Goal: Task Accomplishment & Management: Use online tool/utility

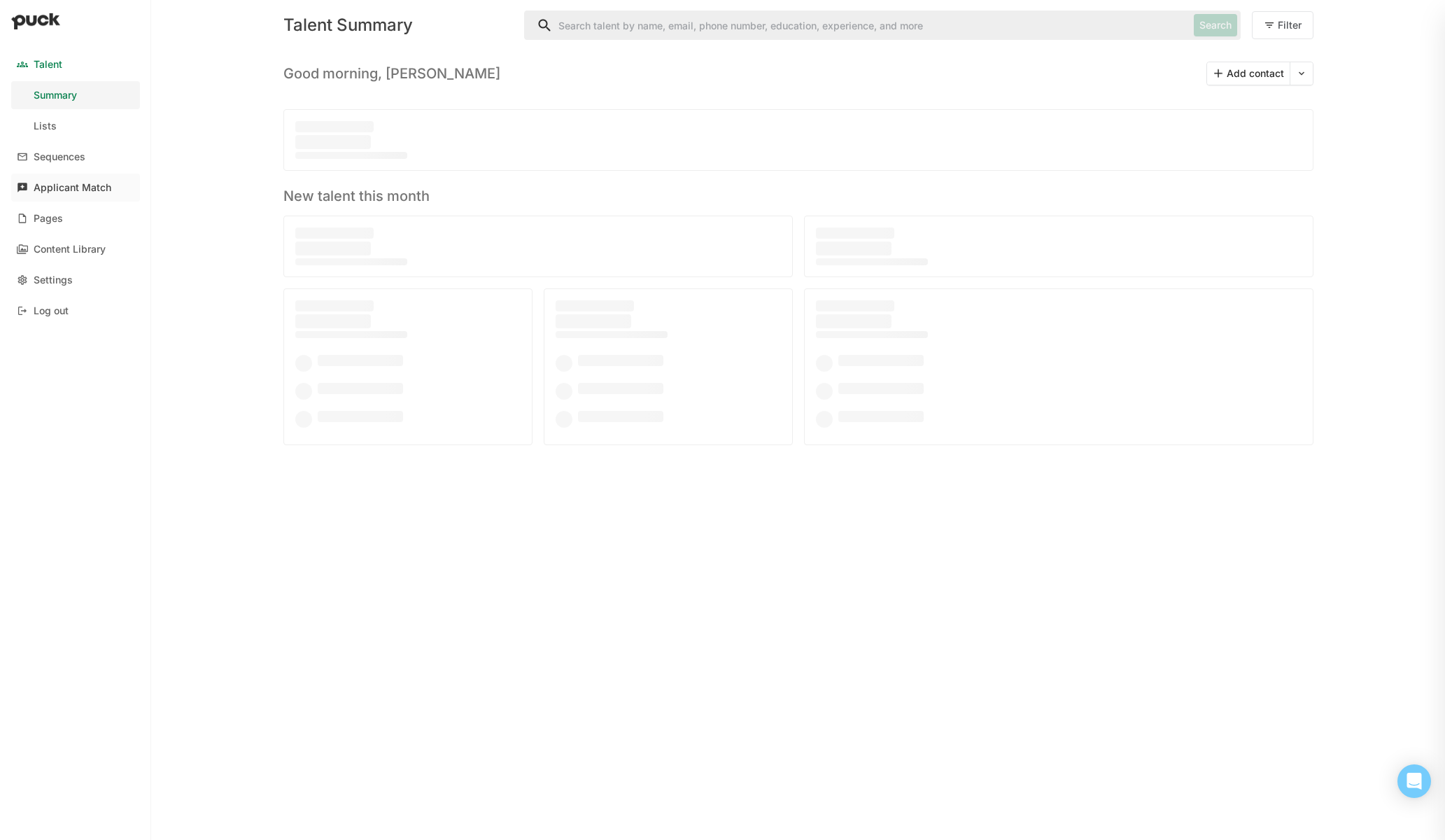
click at [83, 178] on link "Applicant Match" at bounding box center [76, 187] width 129 height 28
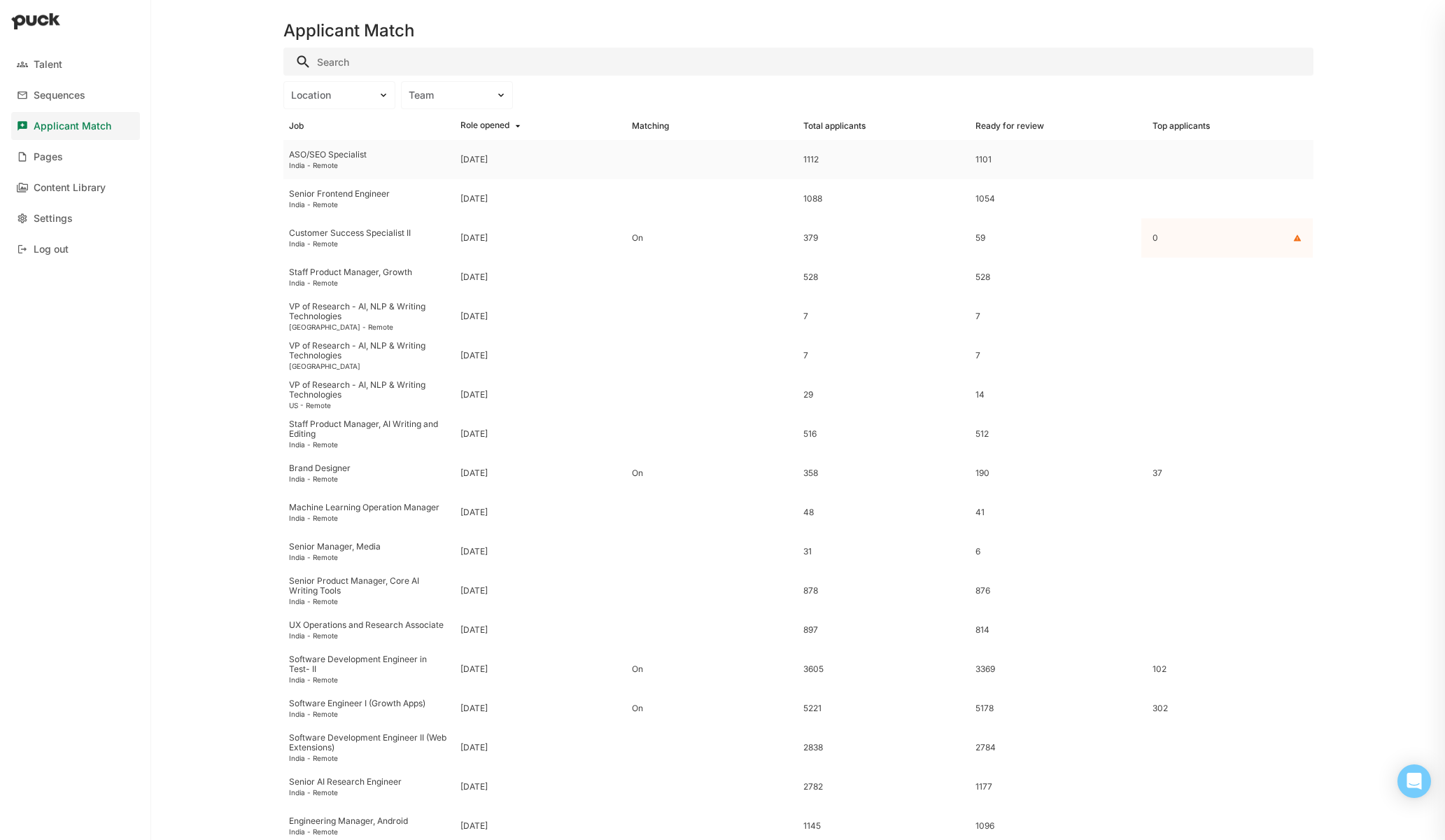
click at [324, 158] on div "ASO/SEO Specialist" at bounding box center [369, 154] width 160 height 10
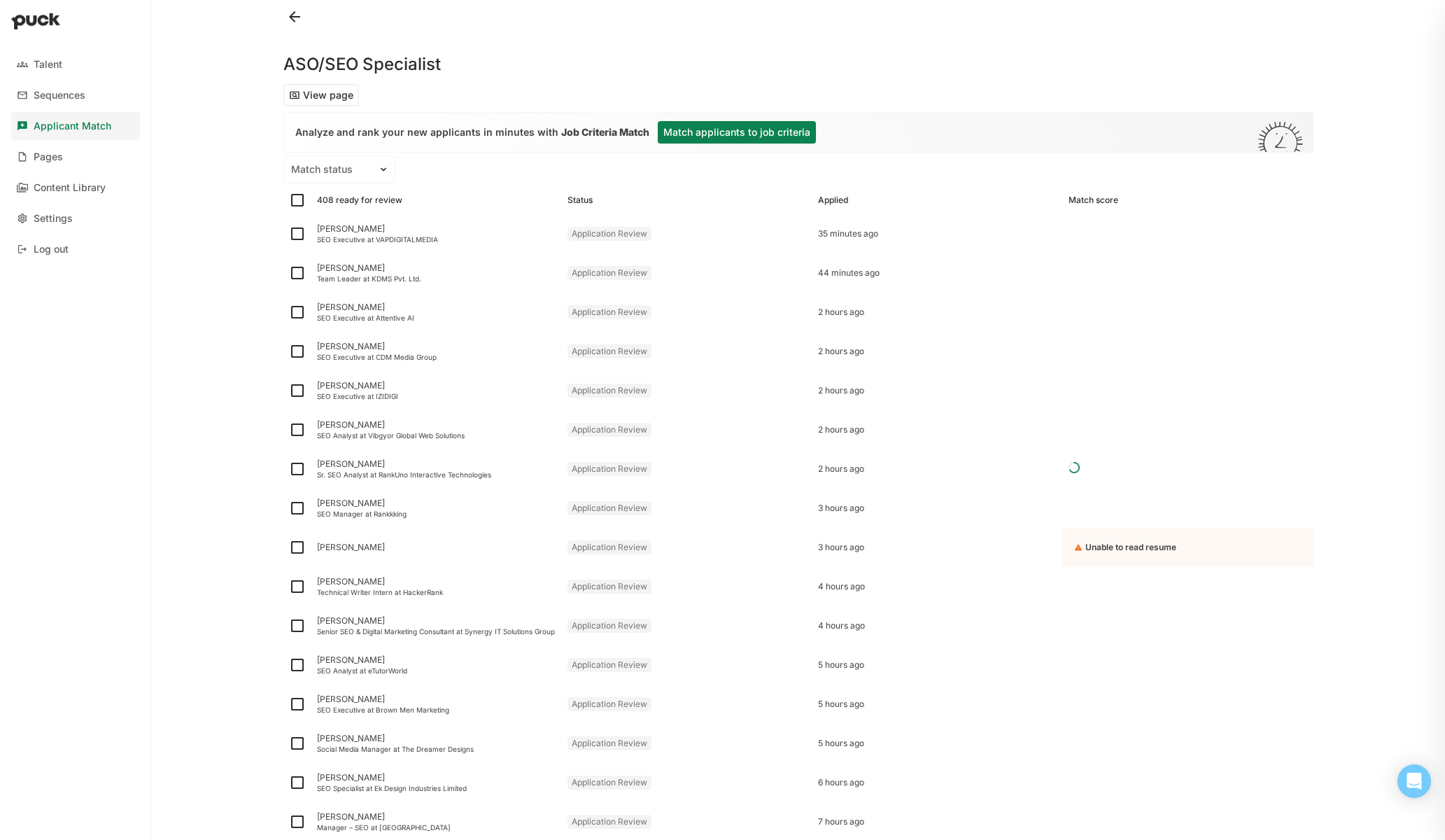
click at [688, 126] on button "Match applicants to job criteria" at bounding box center [737, 132] width 158 height 23
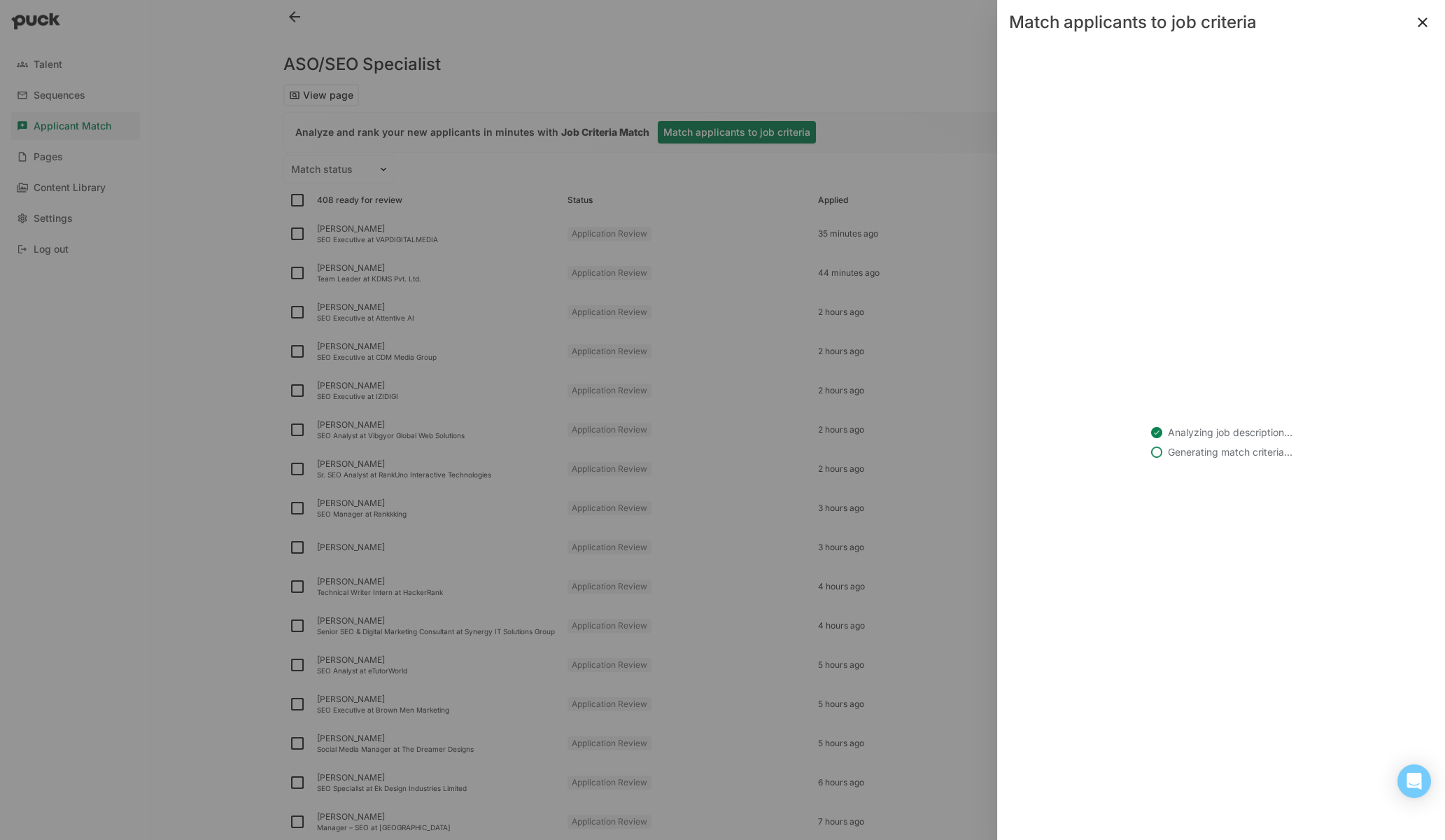
click at [1430, 22] on button at bounding box center [1423, 23] width 23 height 23
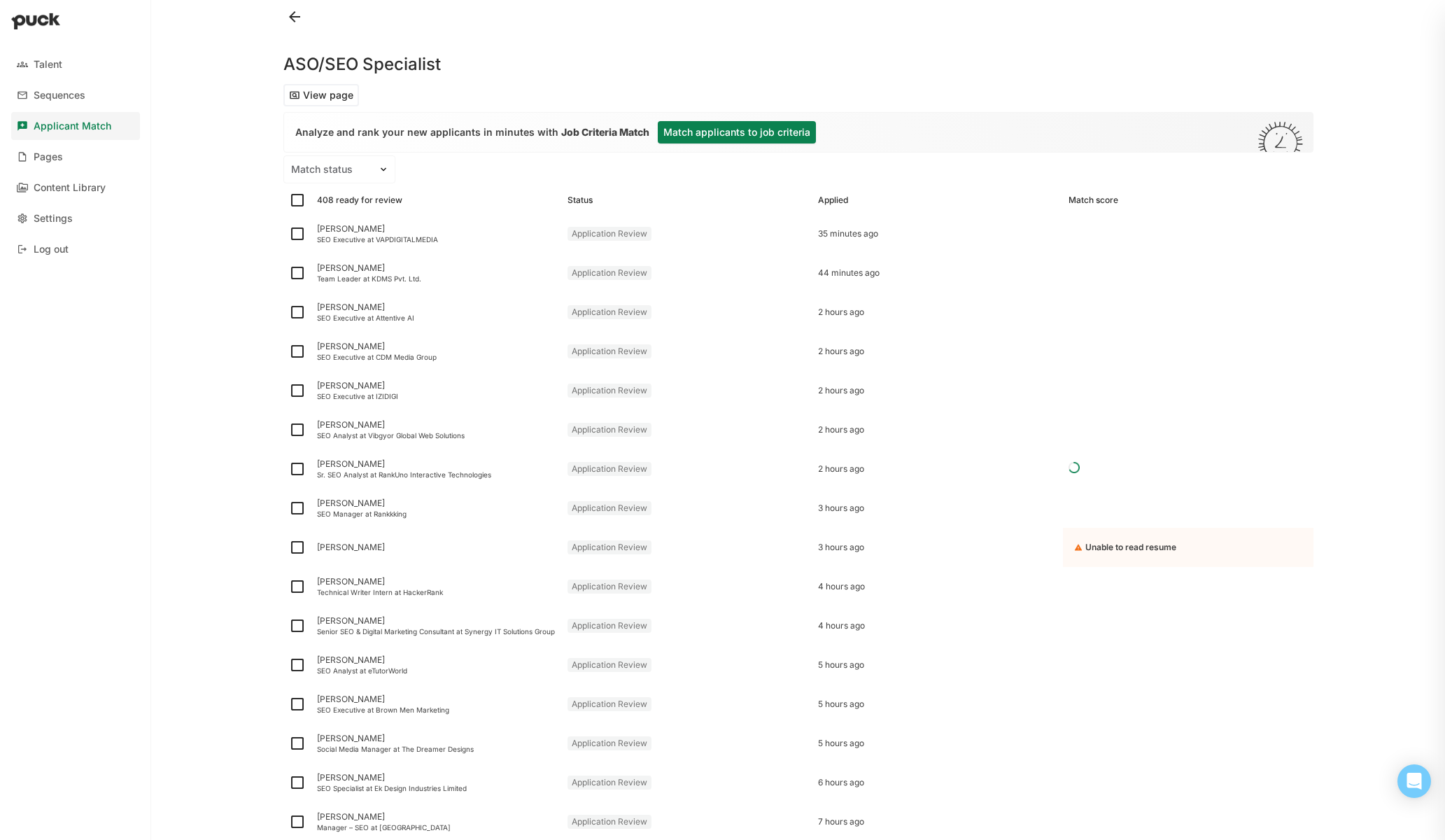
click at [761, 131] on button "Match applicants to job criteria" at bounding box center [737, 132] width 158 height 23
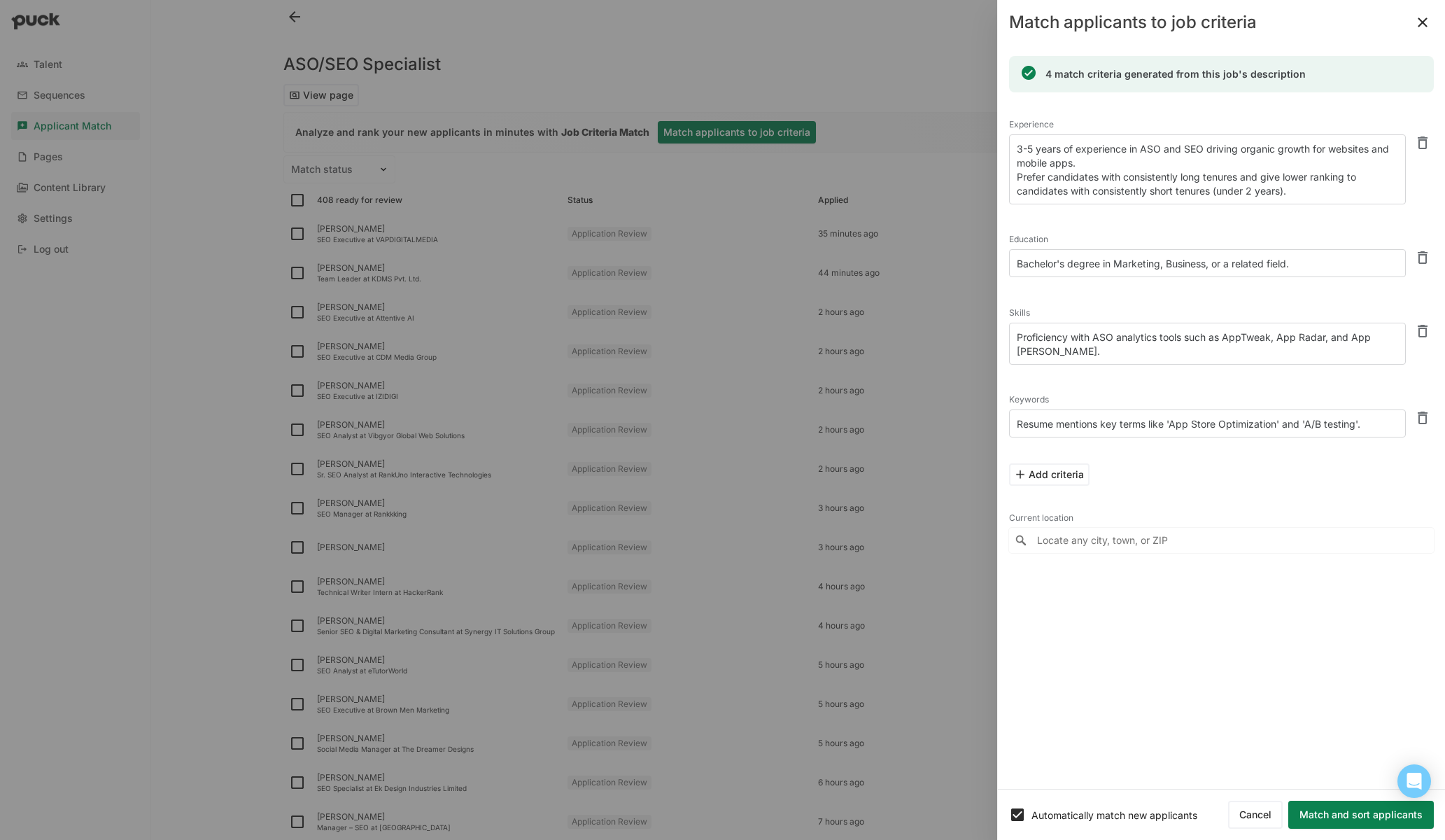
click at [1427, 19] on button at bounding box center [1423, 23] width 23 height 23
